Goal: Task Accomplishment & Management: Complete application form

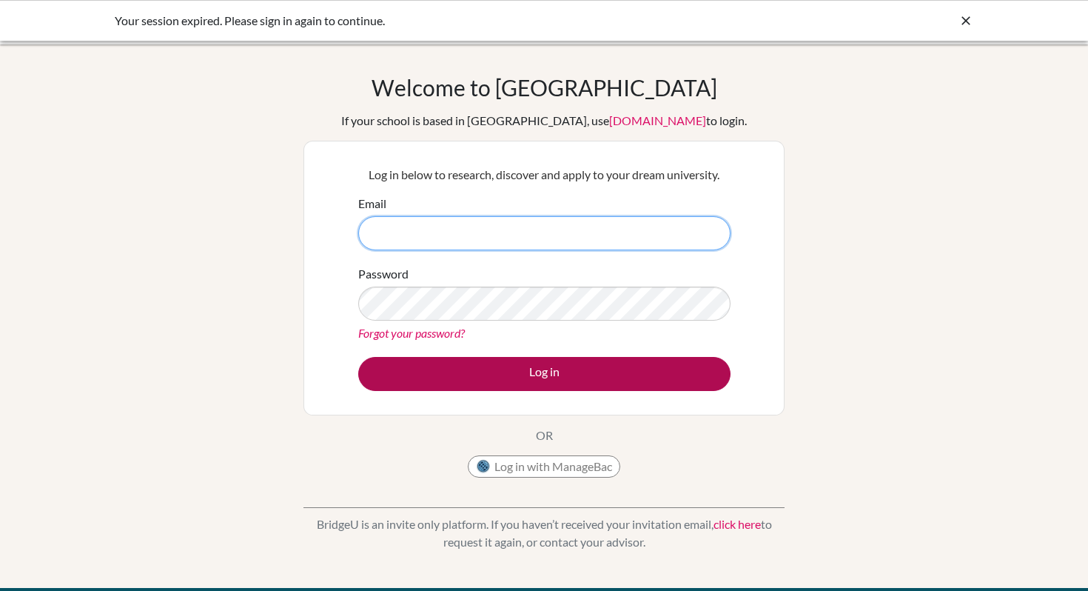
type input "rhensman@ris.ae"
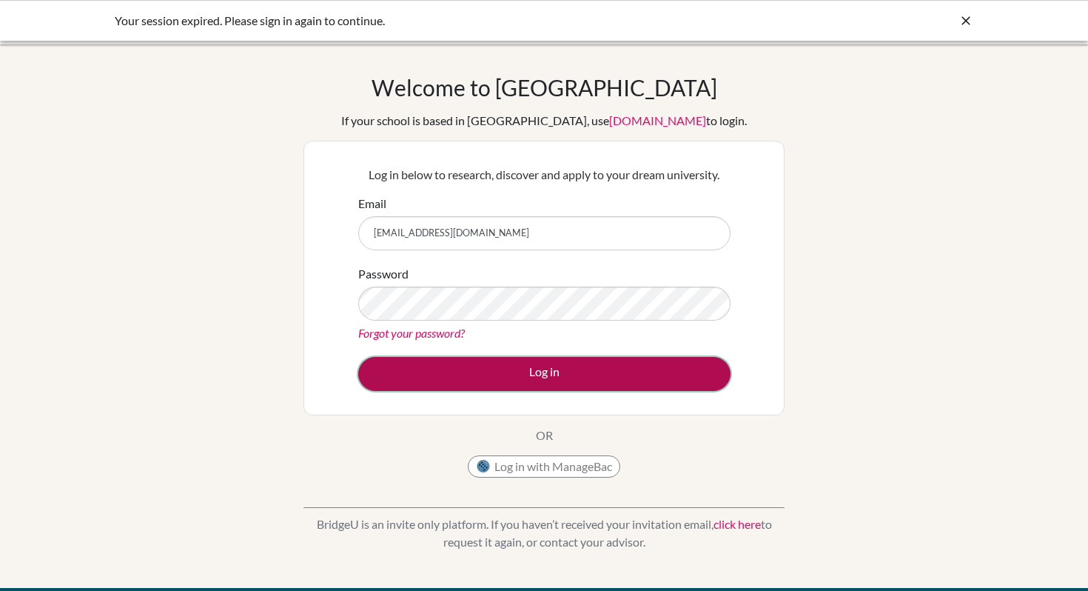
click at [556, 373] on button "Log in" at bounding box center [544, 374] width 372 height 34
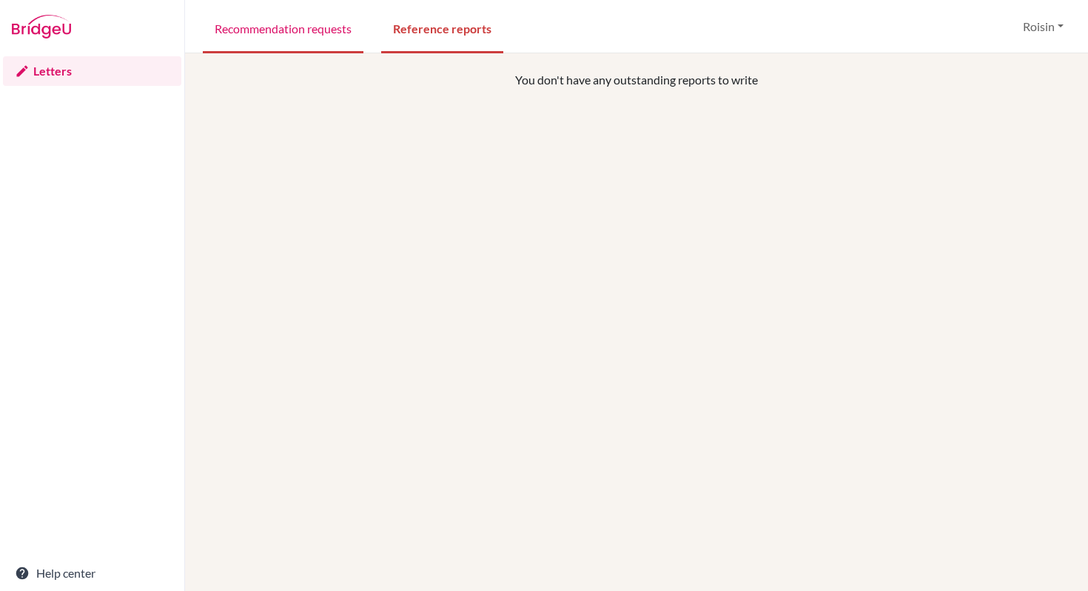
click at [304, 21] on link "Recommendation requests" at bounding box center [283, 27] width 161 height 51
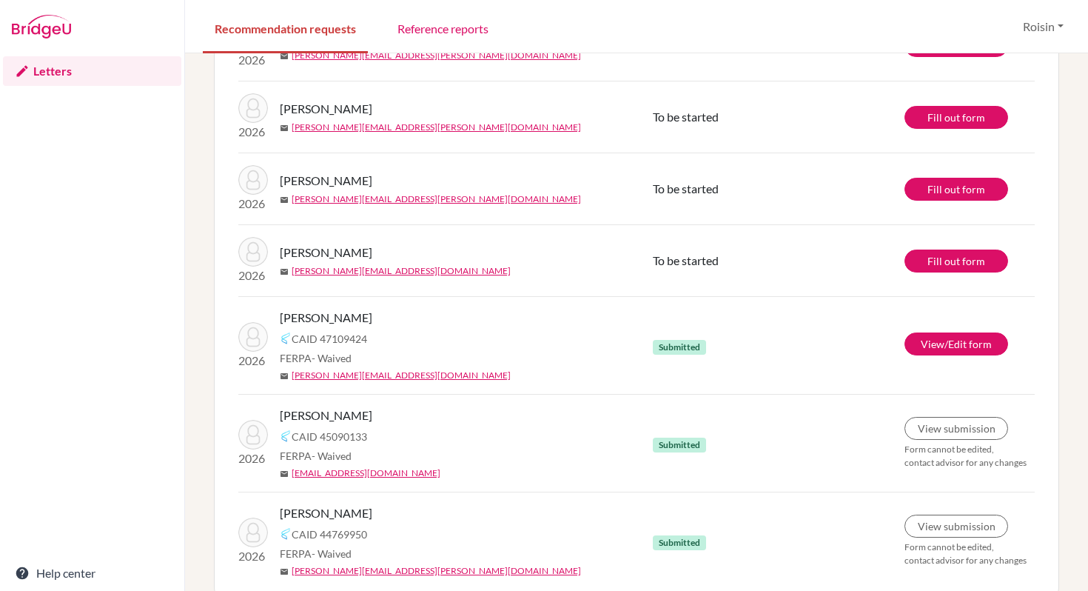
scroll to position [188, 0]
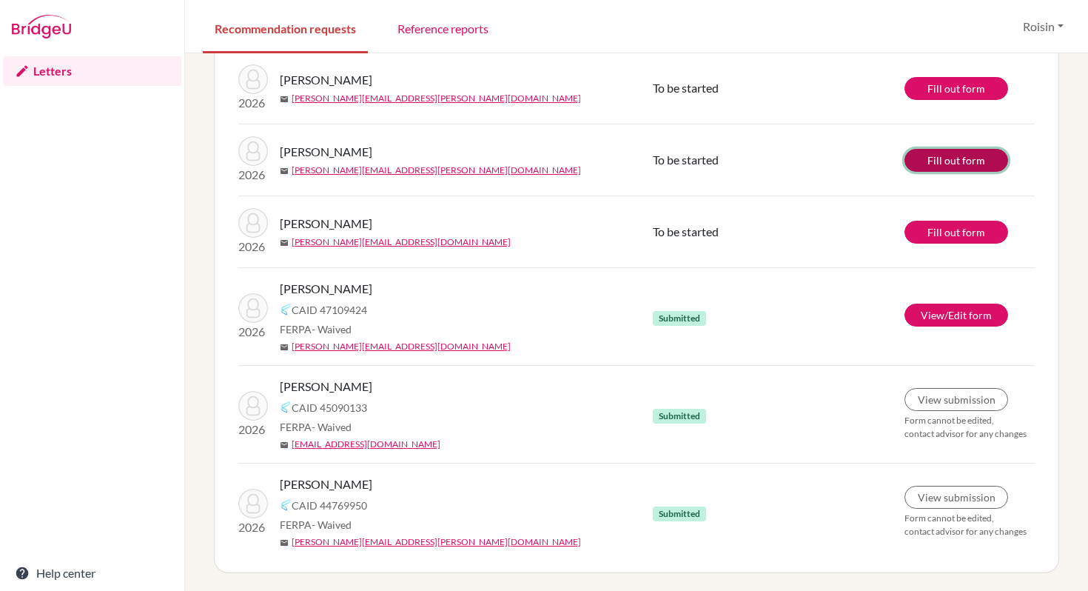
click at [940, 161] on link "Fill out form" at bounding box center [956, 160] width 104 height 23
